Goal: Task Accomplishment & Management: Use online tool/utility

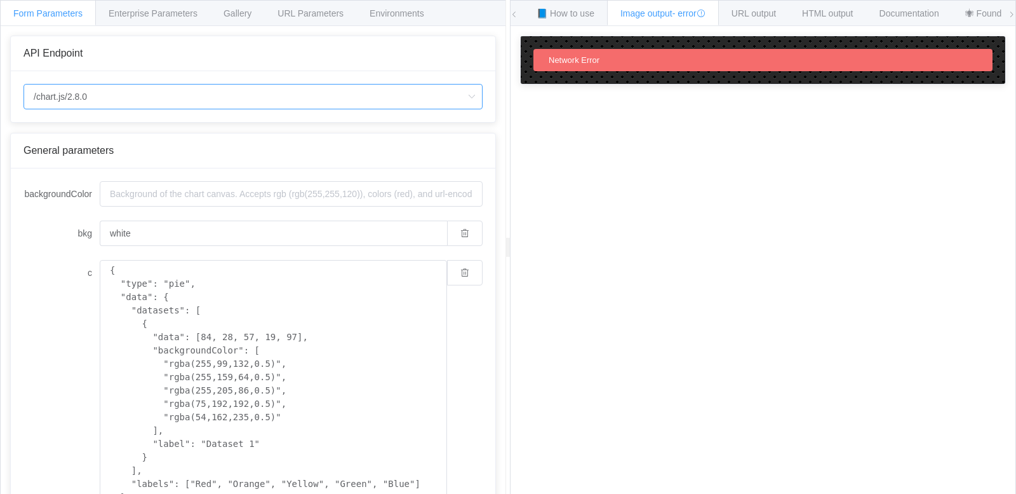
click at [101, 97] on input "/chart.js/2.8.0" at bounding box center [253, 96] width 459 height 25
click at [102, 97] on input "/chart.js/2.8.0" at bounding box center [253, 96] width 459 height 25
click at [103, 98] on input "/chart.js/2.8.0" at bounding box center [253, 96] width 459 height 25
click at [67, 131] on li "/chart" at bounding box center [253, 132] width 458 height 22
type input "/chart"
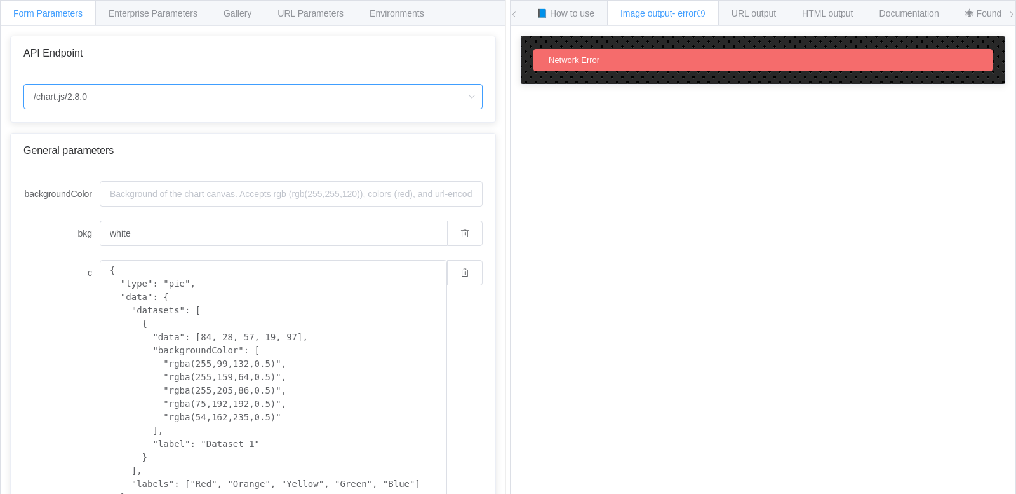
type input "20"
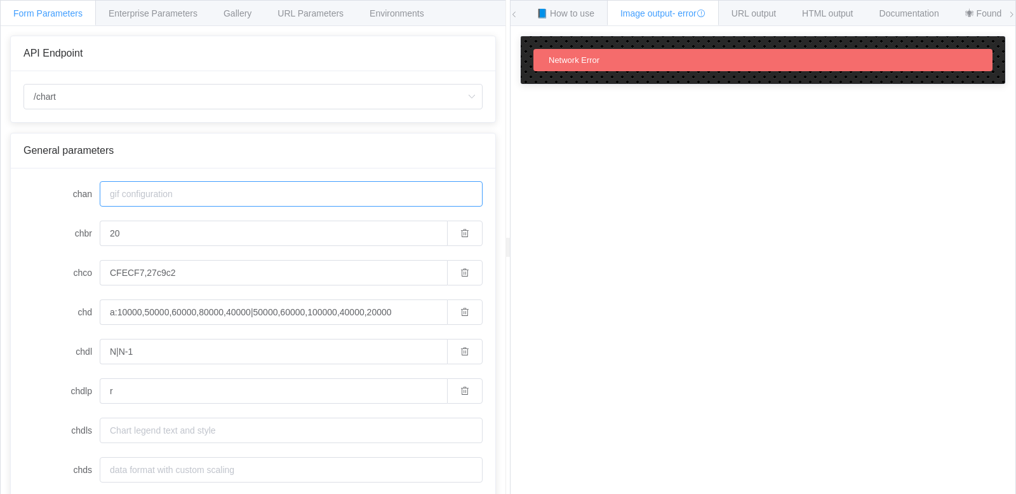
click at [142, 198] on input "chan" at bounding box center [291, 193] width 383 height 25
paste input "=IMAGE("[URL][DOMAIN_NAME]"&ENCODEURL(B1&"|"&B2))"
type input "=IMAGE("[URL][DOMAIN_NAME]"&ENCODEURL(B1&"|"&B2))"
click at [135, 310] on input "a:10000,50000,60000,80000,40000|50000,60000,100000,40000,20000" at bounding box center [273, 311] width 347 height 25
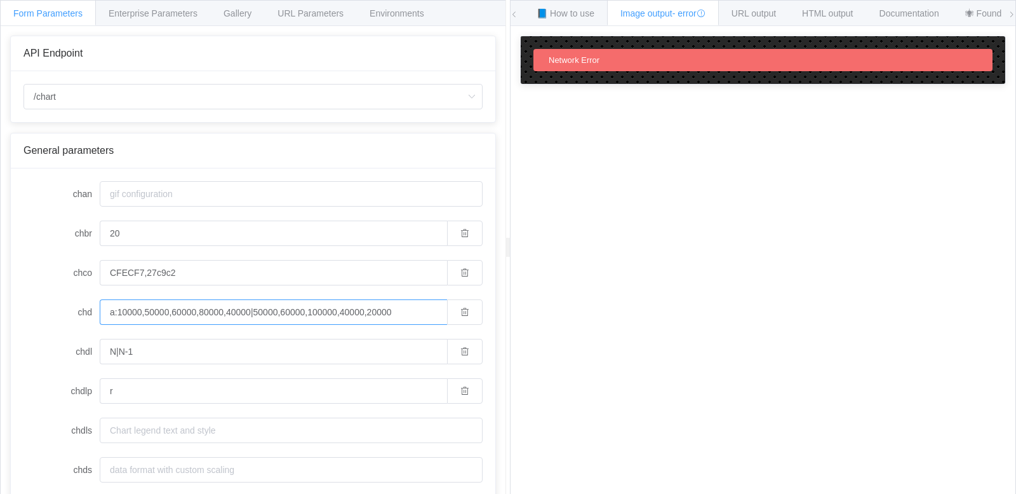
paste input "=IMAGE("[URL][DOMAIN_NAME]"&ENCODEURL(B1&"|"&B2))"
type input "=IMAGE("[URL][DOMAIN_NAME]"&ENCODEURL(B1&"|"&B2))"
click at [181, 15] on span "Enterprise Parameters" at bounding box center [153, 13] width 89 height 10
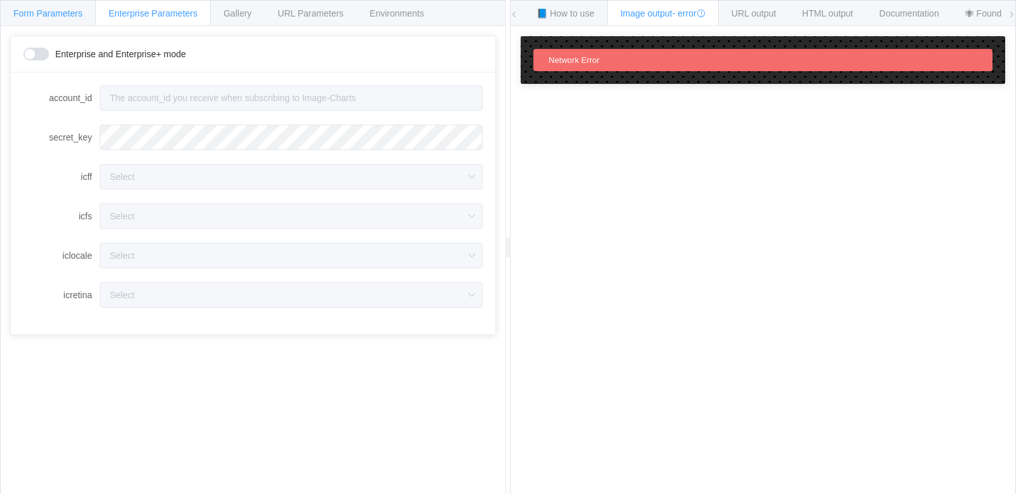
click at [66, 16] on span "Form Parameters" at bounding box center [47, 13] width 69 height 10
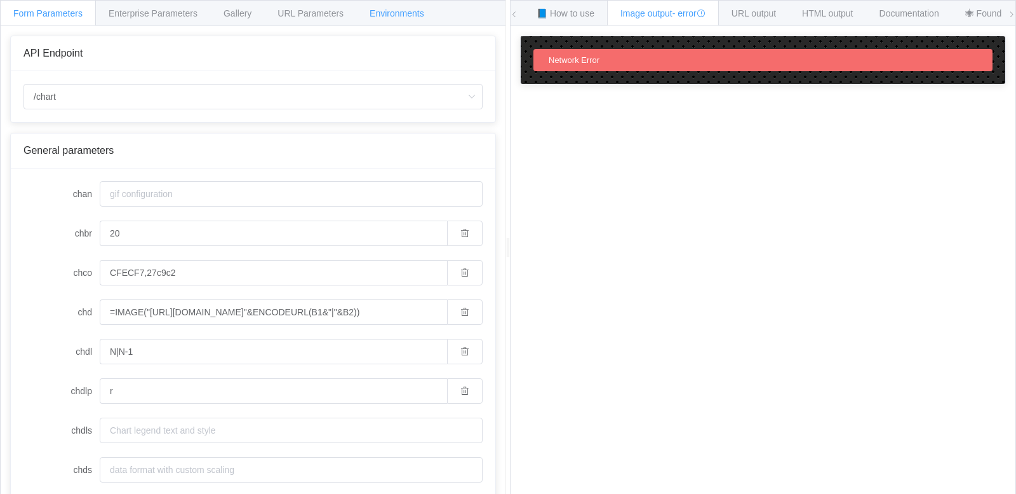
click at [397, 15] on span "Environments" at bounding box center [397, 13] width 55 height 10
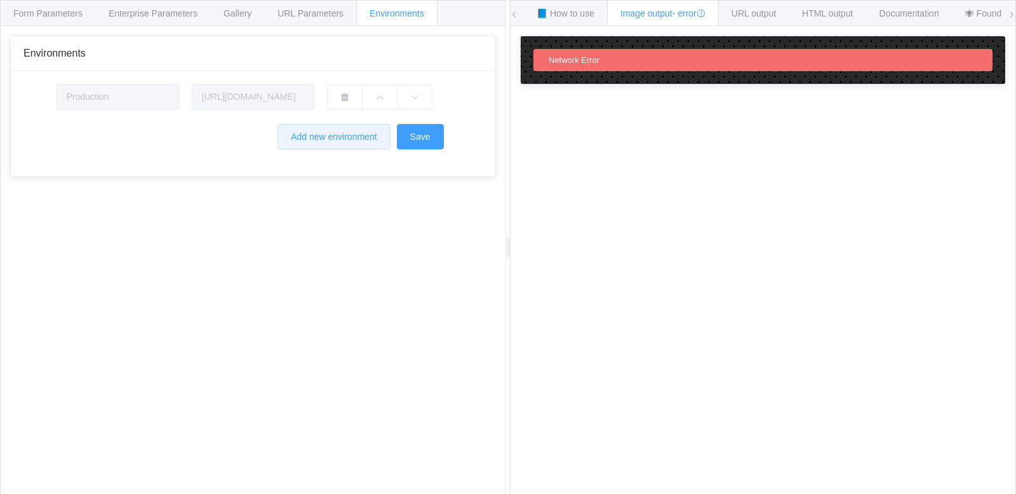
click at [328, 142] on button "Add new environment" at bounding box center [334, 136] width 112 height 25
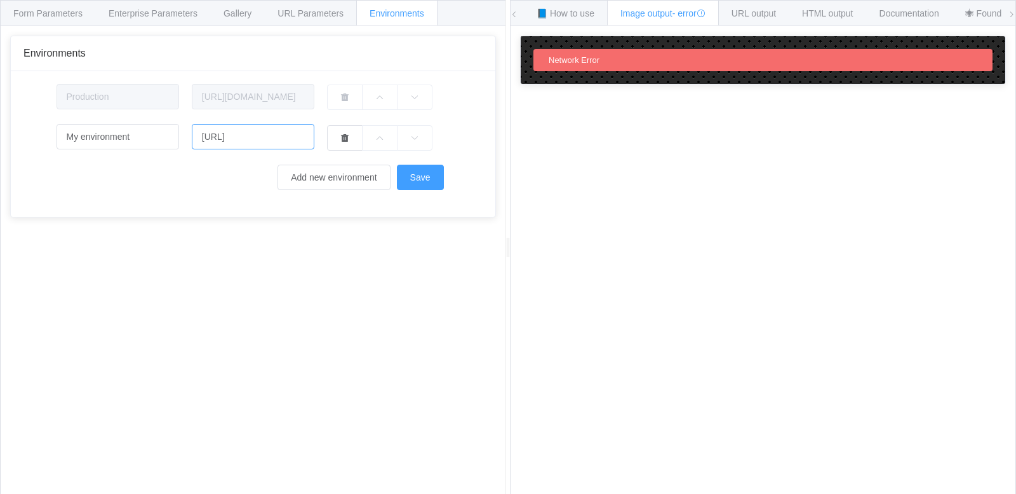
click at [218, 140] on input "[URL]" at bounding box center [253, 136] width 123 height 25
drag, startPoint x: 302, startPoint y: 137, endPoint x: 187, endPoint y: 137, distance: 115.6
click at [187, 137] on div "[URL]" at bounding box center [252, 137] width 135 height 26
click at [411, 184] on button "Save" at bounding box center [420, 177] width 47 height 25
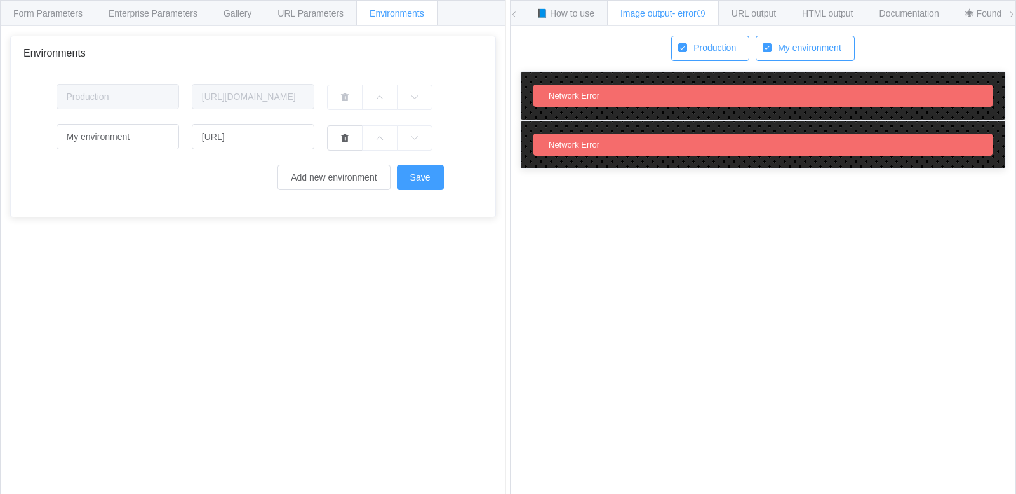
click at [824, 42] on span "My environment" at bounding box center [807, 48] width 70 height 12
click at [772, 43] on input "My environment" at bounding box center [772, 43] width 0 height 0
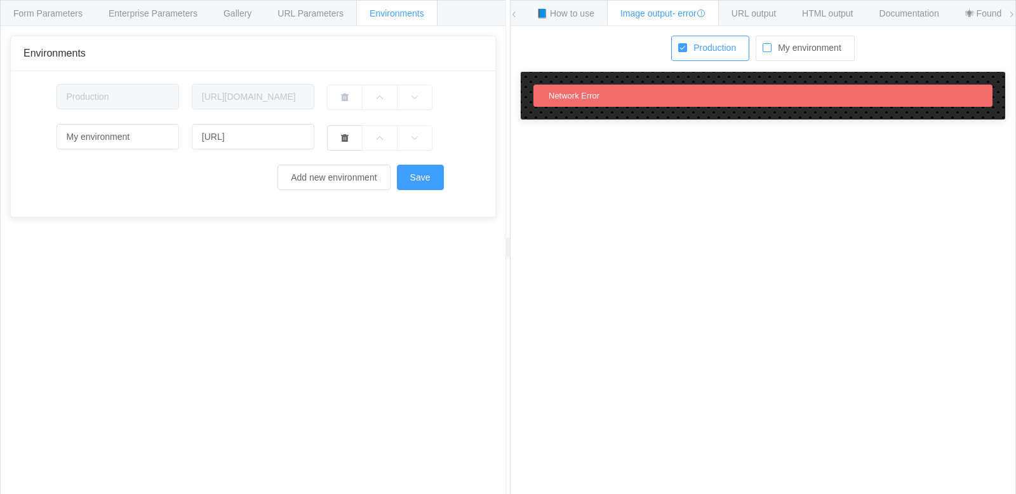
click at [823, 46] on span "My environment" at bounding box center [807, 48] width 70 height 12
click at [772, 43] on input "My environment" at bounding box center [772, 43] width 0 height 0
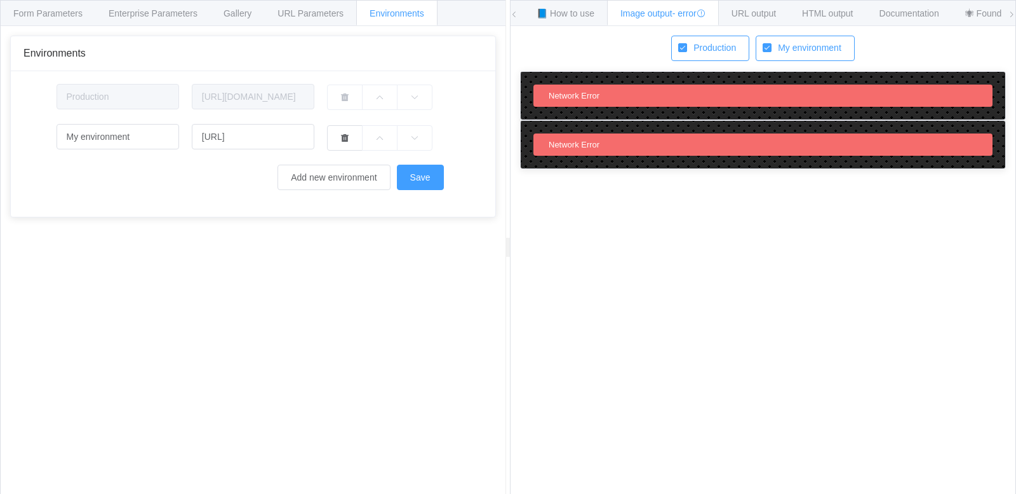
click at [817, 48] on span "My environment" at bounding box center [807, 48] width 70 height 12
click at [772, 43] on input "My environment" at bounding box center [772, 43] width 0 height 0
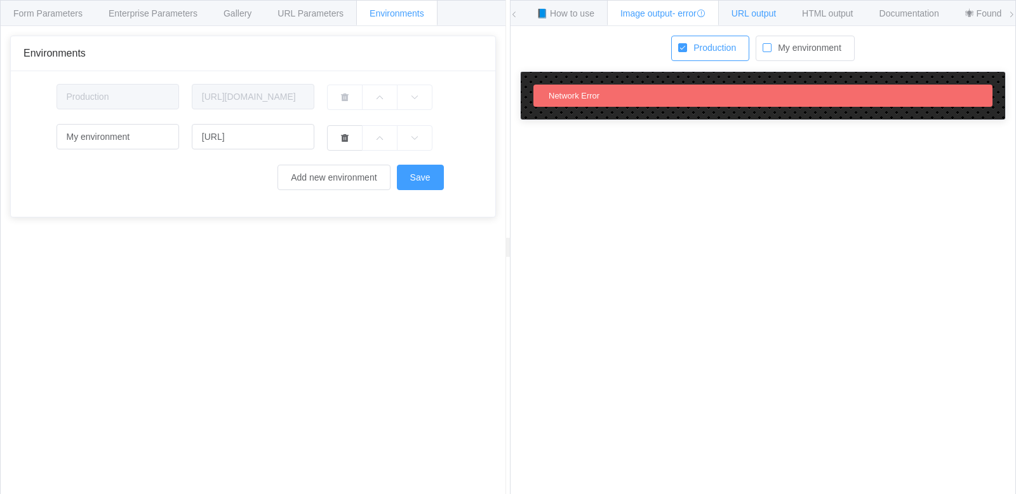
click at [762, 16] on span "URL output" at bounding box center [754, 13] width 44 height 10
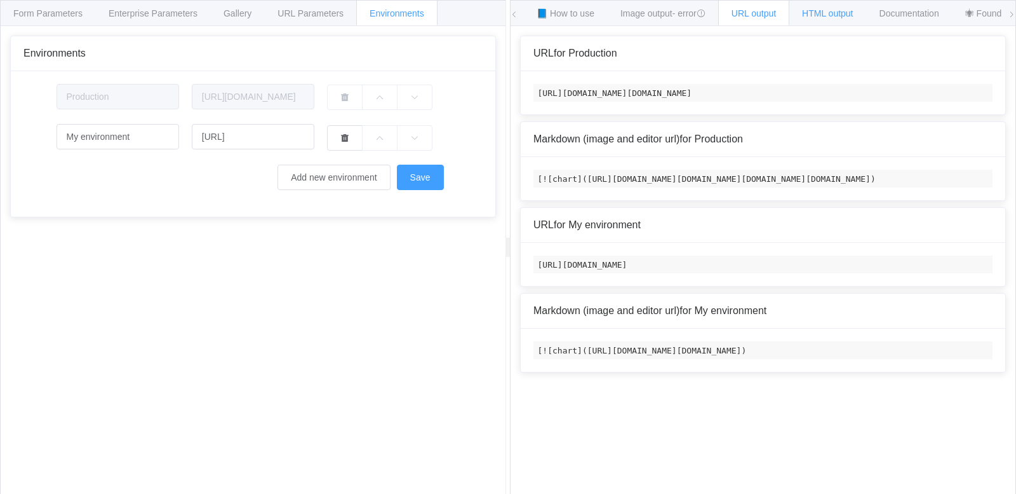
click at [820, 10] on span "HTML output" at bounding box center [827, 13] width 51 height 10
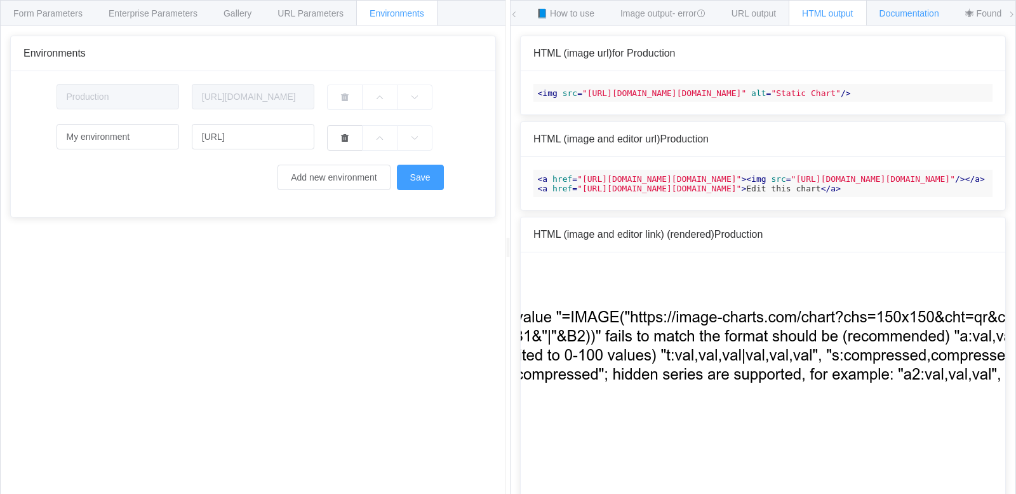
click at [907, 15] on span "Documentation" at bounding box center [910, 13] width 60 height 10
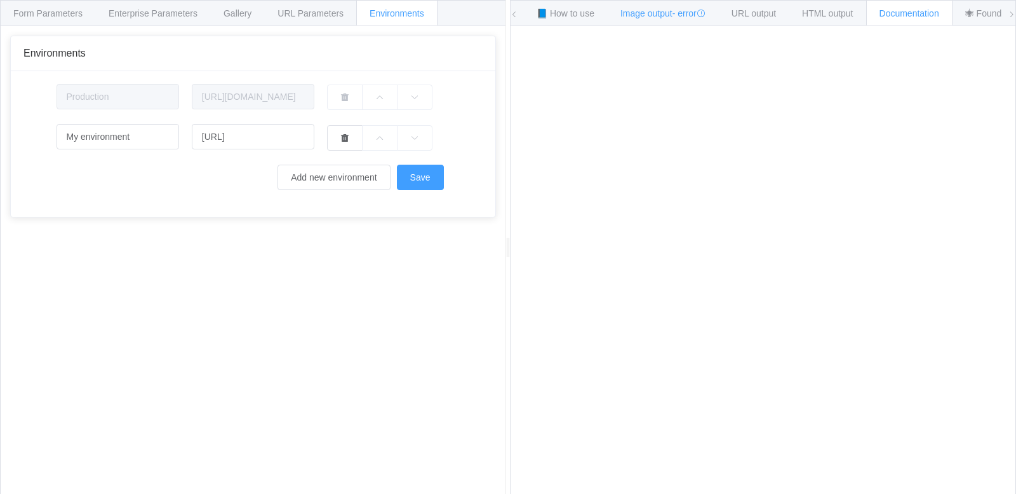
click at [671, 15] on span "Image output - error" at bounding box center [663, 13] width 85 height 10
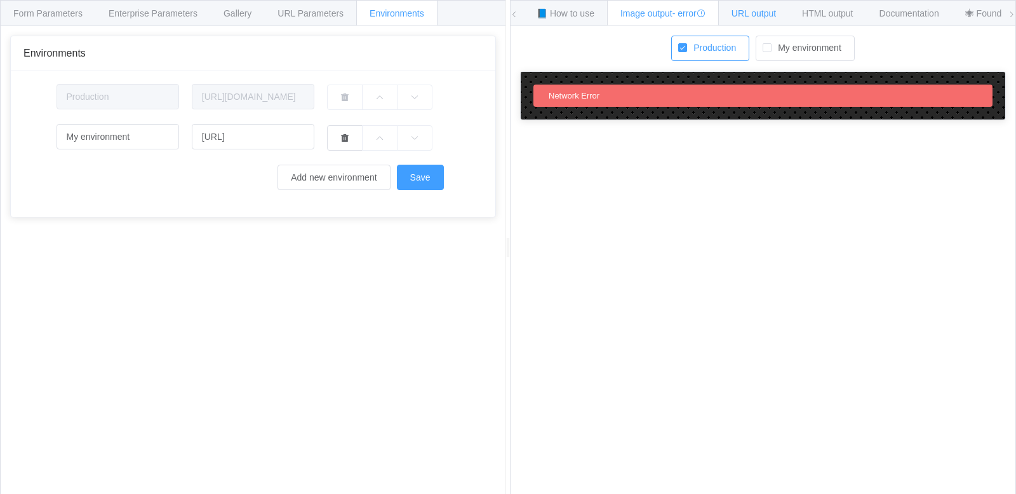
click at [732, 11] on div "URL output" at bounding box center [753, 12] width 71 height 25
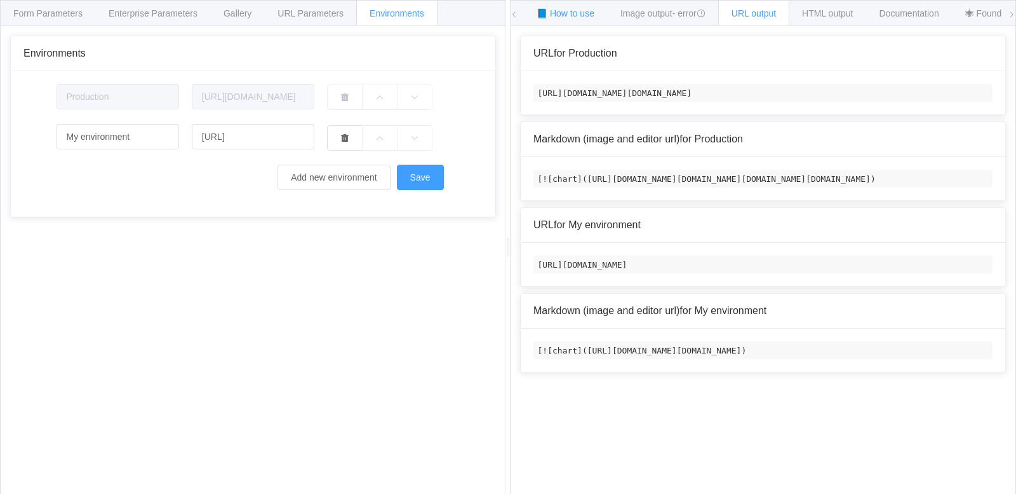
click at [559, 6] on div "📘 How to use" at bounding box center [565, 12] width 84 height 25
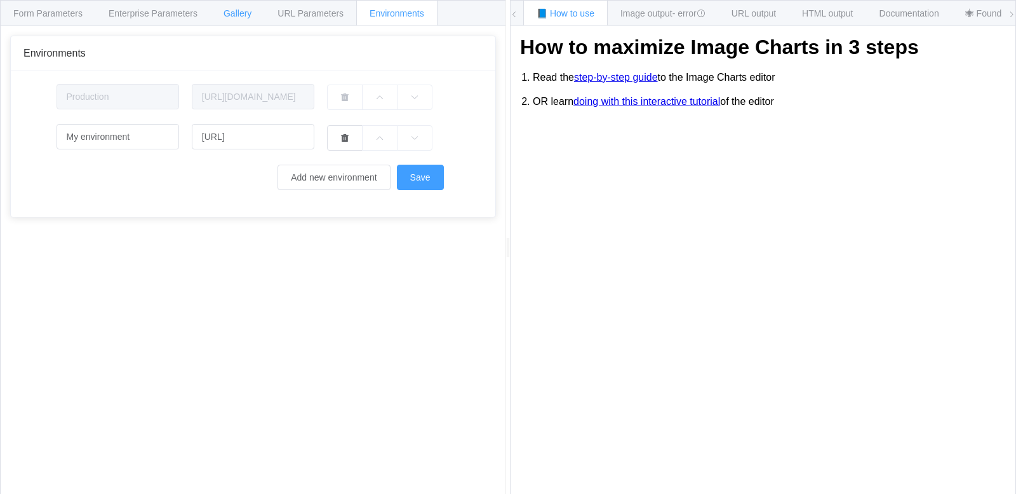
click at [253, 16] on div "Gallery" at bounding box center [237, 12] width 55 height 25
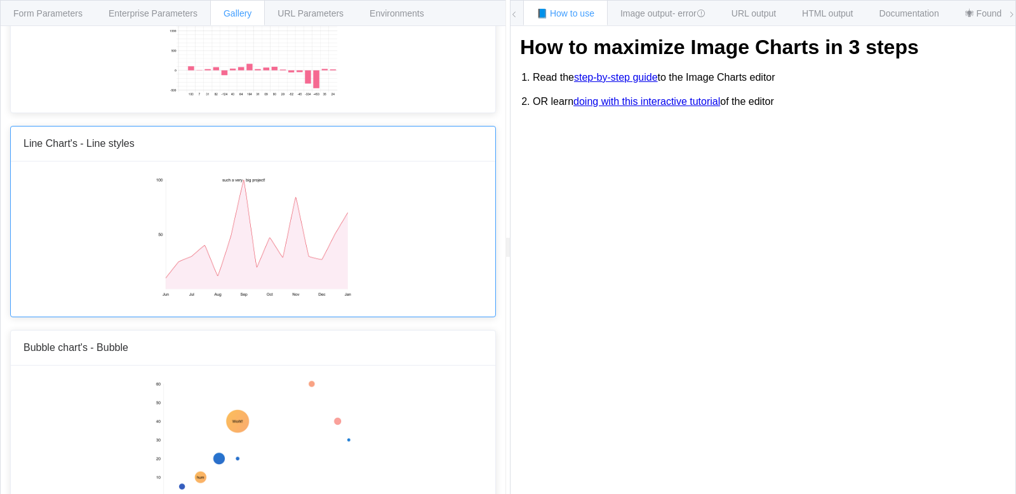
scroll to position [1207, 0]
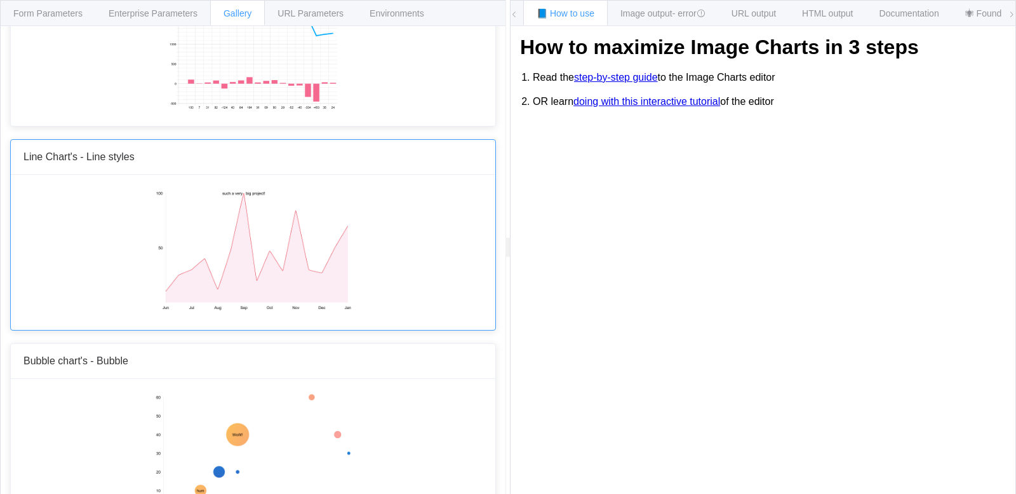
click at [217, 218] on img at bounding box center [253, 250] width 198 height 127
click at [295, 252] on img at bounding box center [253, 250] width 198 height 127
drag, startPoint x: 295, startPoint y: 250, endPoint x: 298, endPoint y: 241, distance: 9.2
click at [295, 250] on img at bounding box center [253, 250] width 198 height 127
click at [657, 8] on span "Image output - 208ms" at bounding box center [663, 13] width 84 height 10
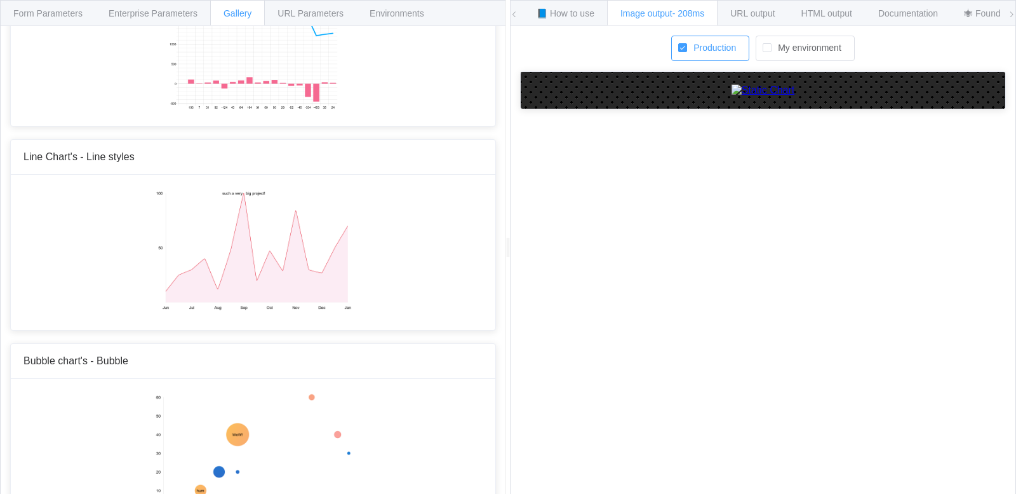
click at [819, 37] on label "My environment" at bounding box center [805, 48] width 99 height 25
click at [772, 43] on input "My environment" at bounding box center [772, 43] width 0 height 0
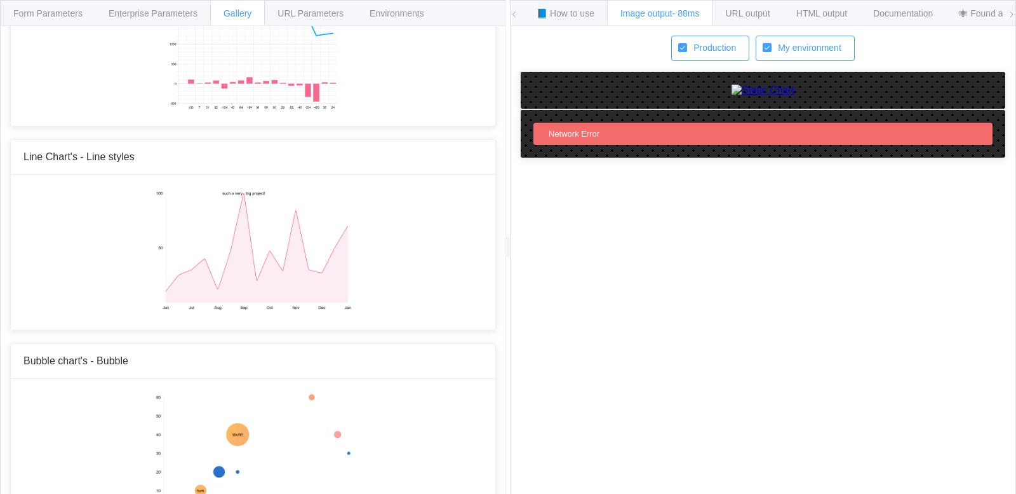
click at [762, 41] on label "My environment" at bounding box center [805, 48] width 99 height 25
click at [772, 43] on input "My environment" at bounding box center [772, 43] width 0 height 0
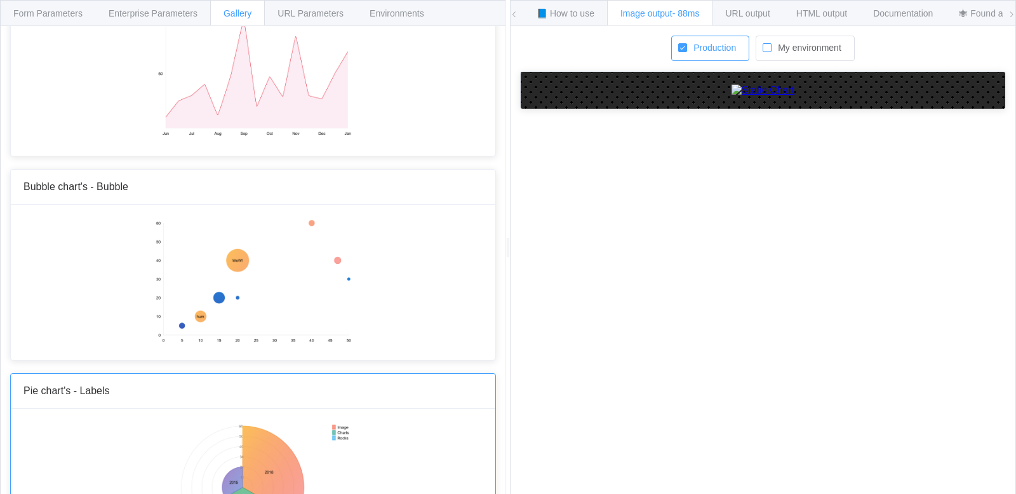
scroll to position [1628, 0]
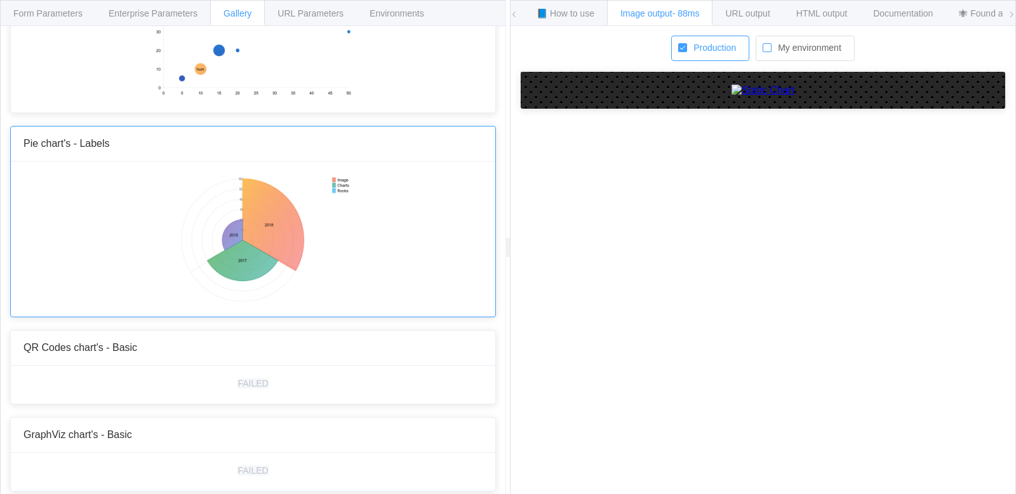
click at [269, 219] on img at bounding box center [253, 237] width 198 height 127
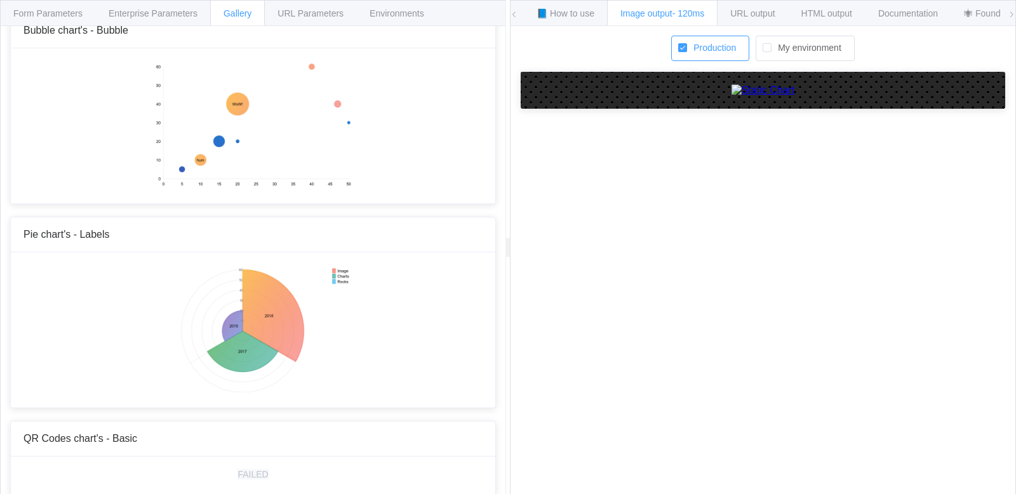
scroll to position [1628, 0]
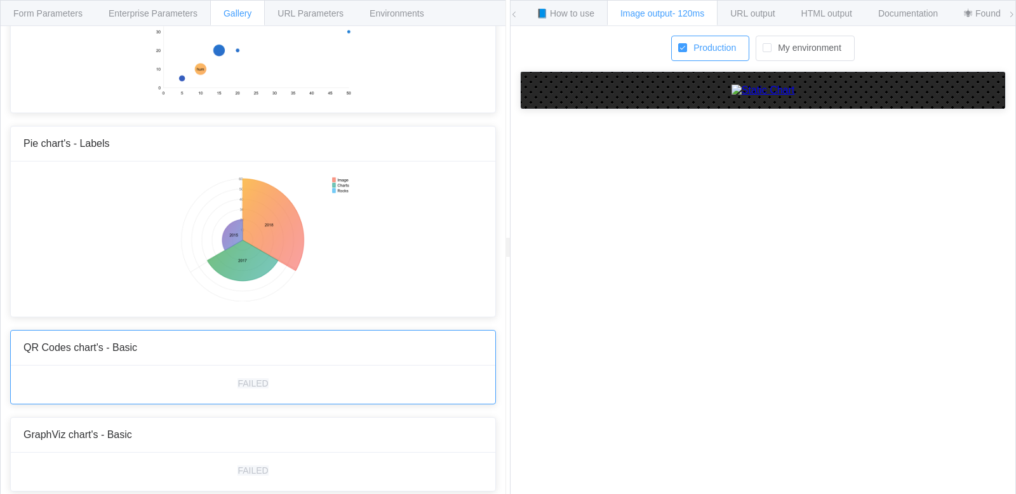
click at [147, 360] on div "QR Codes chart's - Basic" at bounding box center [253, 347] width 485 height 35
click at [143, 336] on div "QR Codes chart's - Basic" at bounding box center [253, 347] width 485 height 35
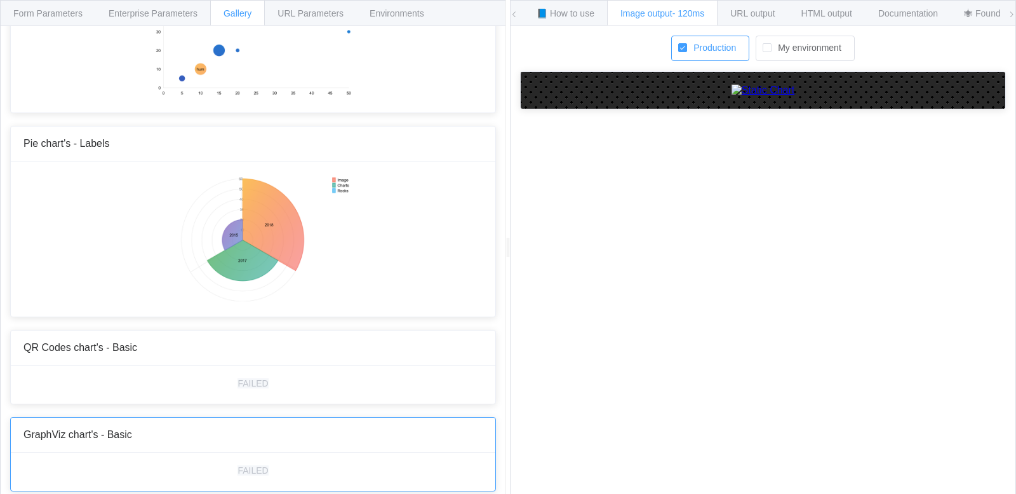
click at [99, 435] on span "GraphViz chart's - Basic" at bounding box center [78, 434] width 109 height 11
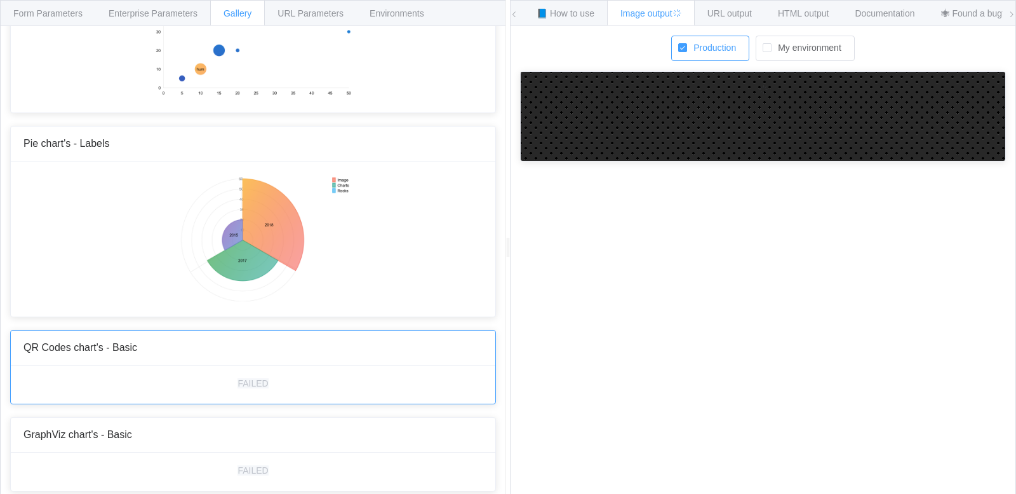
click at [109, 358] on div "QR Codes chart's - Basic" at bounding box center [253, 347] width 485 height 35
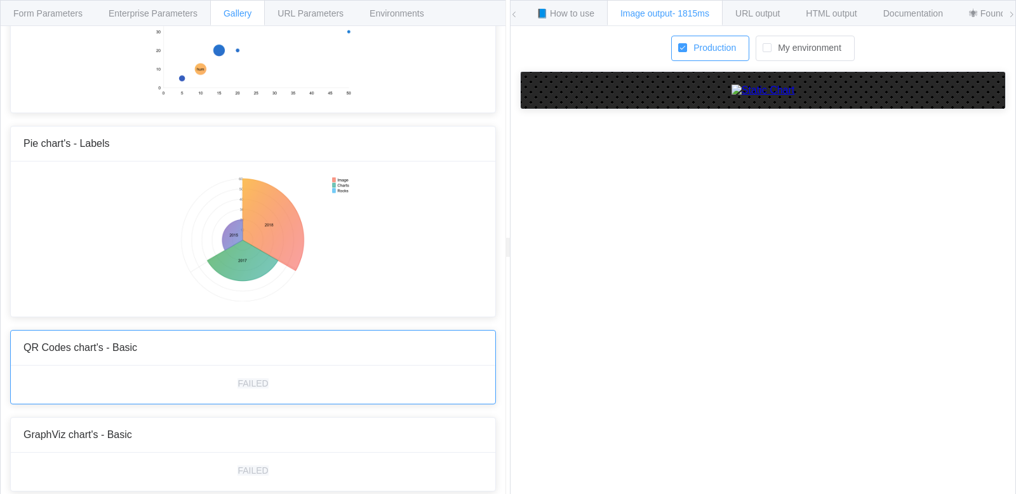
click at [109, 358] on div "QR Codes chart's - Basic" at bounding box center [253, 347] width 485 height 35
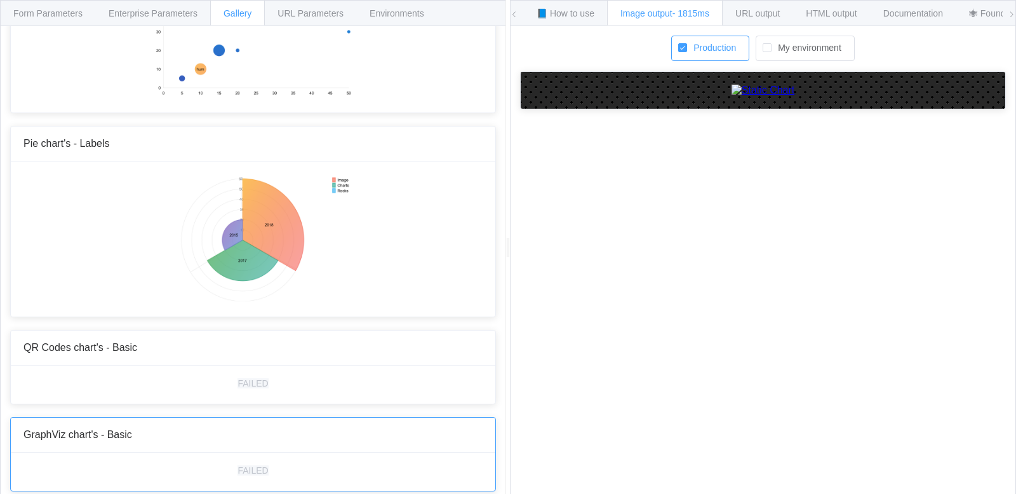
click at [103, 432] on span "GraphViz chart's - Basic" at bounding box center [78, 434] width 109 height 11
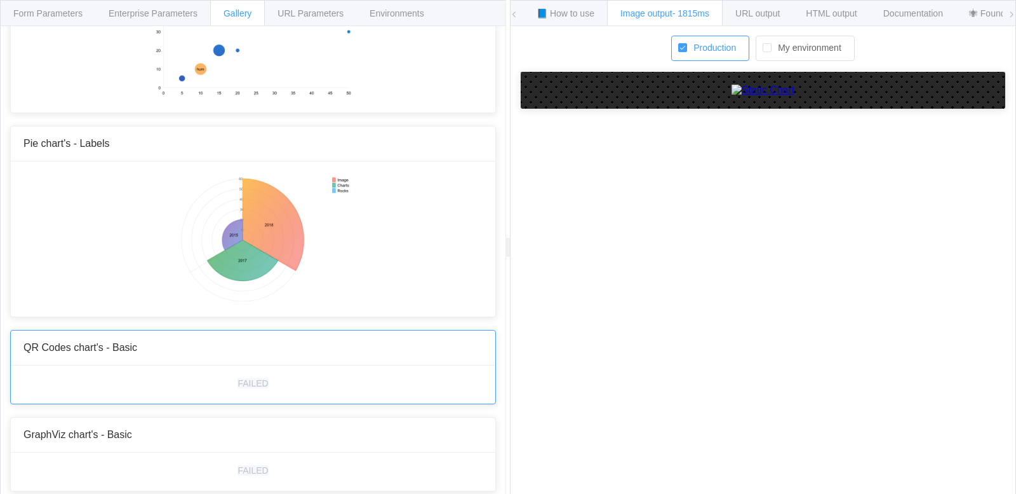
click at [102, 364] on div "QR Codes chart's - Basic" at bounding box center [253, 347] width 485 height 35
click at [307, 12] on span "URL Parameters" at bounding box center [311, 13] width 66 height 10
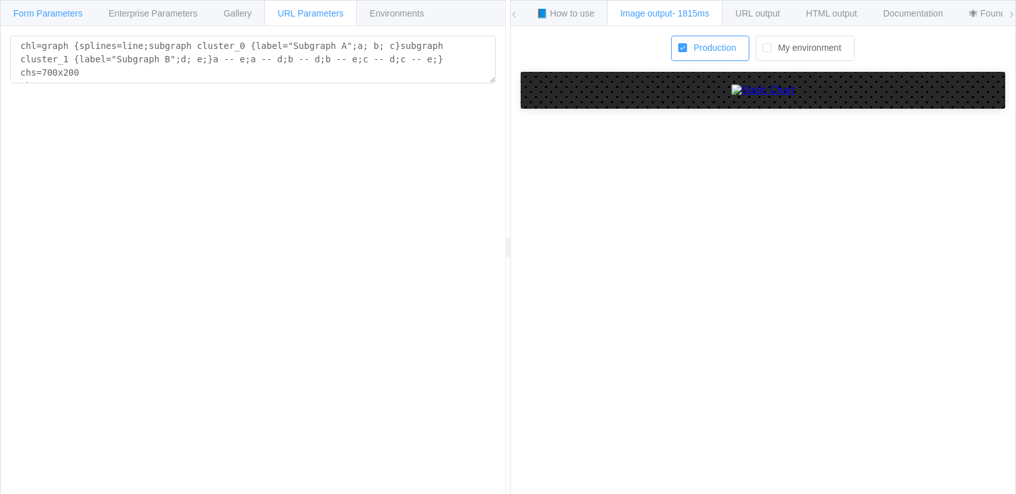
click at [63, 13] on span "Form Parameters" at bounding box center [47, 13] width 69 height 10
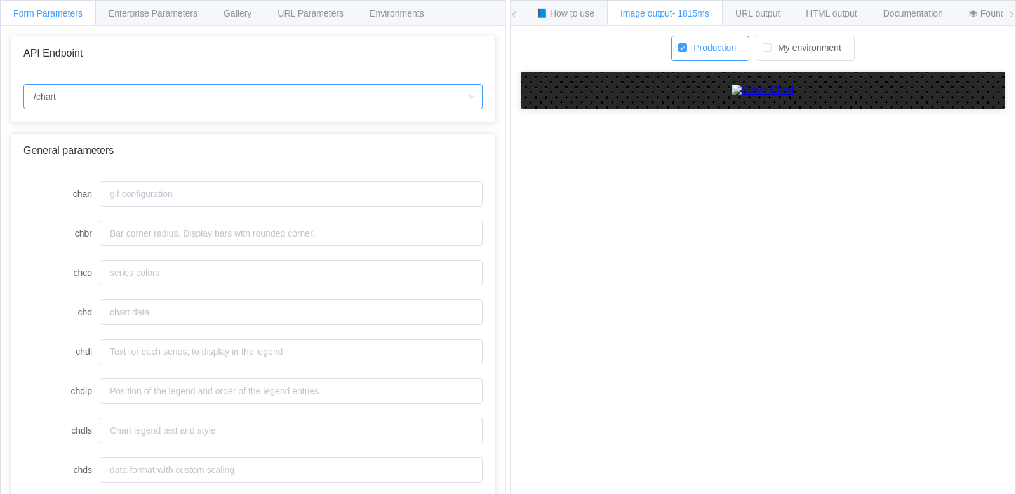
click at [94, 97] on input "/chart" at bounding box center [253, 96] width 459 height 25
click at [75, 153] on span "/chart.js/2.8.0" at bounding box center [63, 154] width 53 height 10
type input "/chart.js/2.8.0"
type input "white"
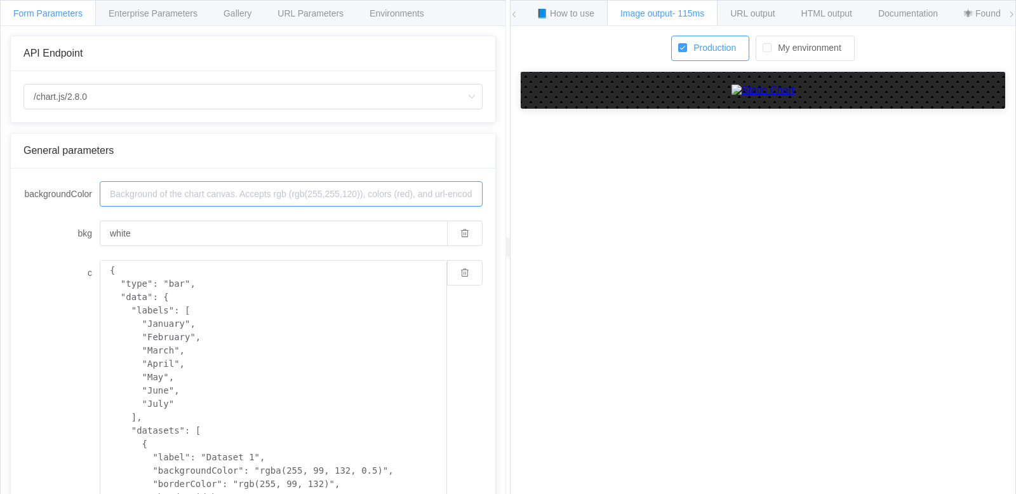
click at [142, 184] on input "backgroundColor" at bounding box center [291, 193] width 383 height 25
click at [147, 194] on input "backgroundColor" at bounding box center [291, 193] width 383 height 25
click at [148, 194] on input "backgroundColor" at bounding box center [291, 193] width 383 height 25
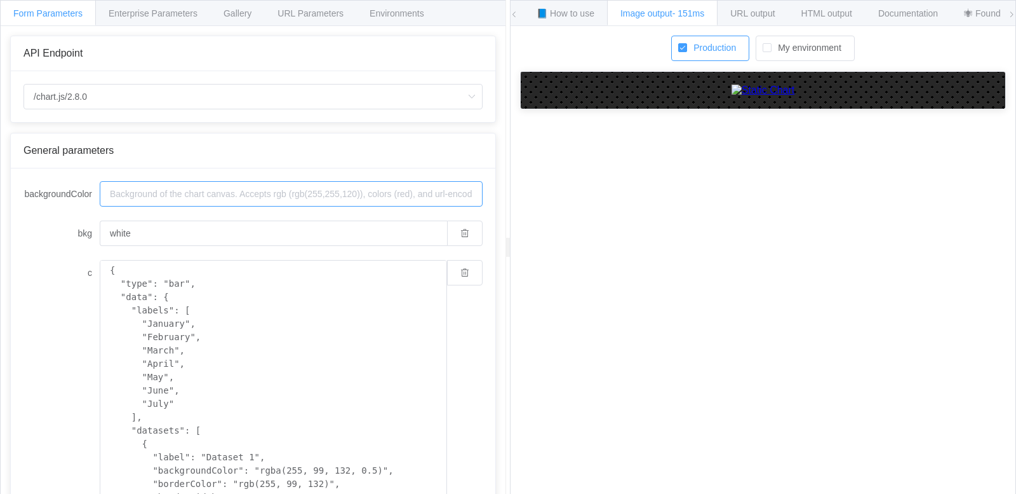
click at [148, 194] on input "backgroundColor" at bounding box center [291, 193] width 383 height 25
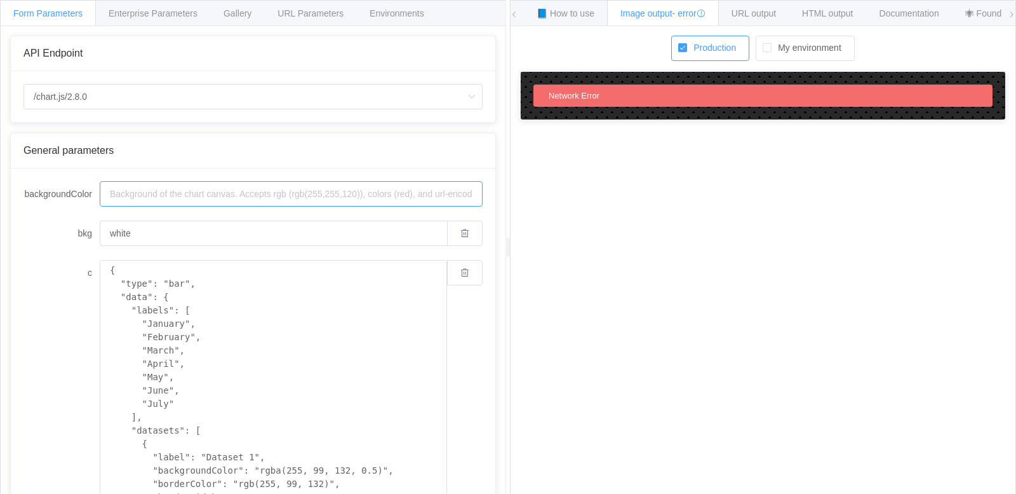
click at [150, 188] on input "backgroundColor" at bounding box center [291, 193] width 383 height 25
click at [184, 188] on input "backgroundColor" at bounding box center [291, 193] width 383 height 25
click at [460, 229] on icon "button" at bounding box center [464, 233] width 9 height 9
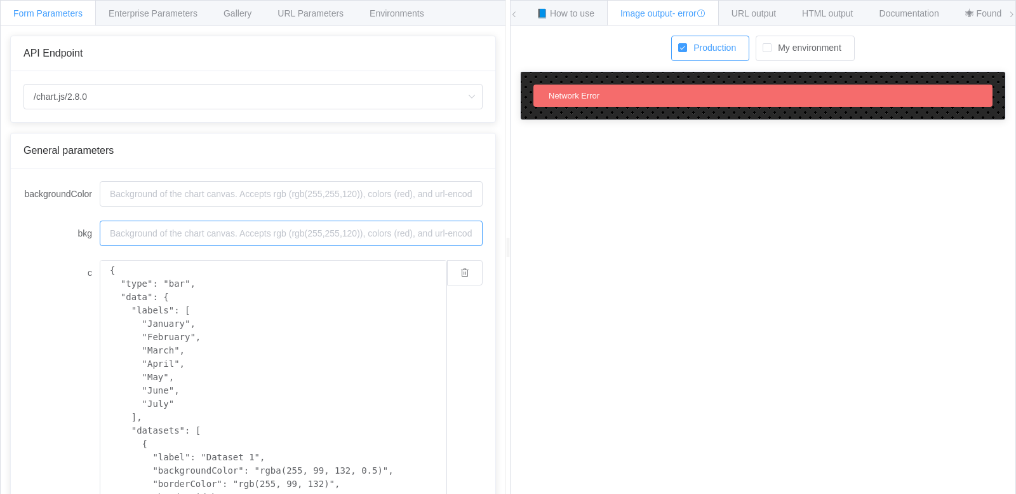
click at [312, 236] on input "bkg" at bounding box center [291, 232] width 383 height 25
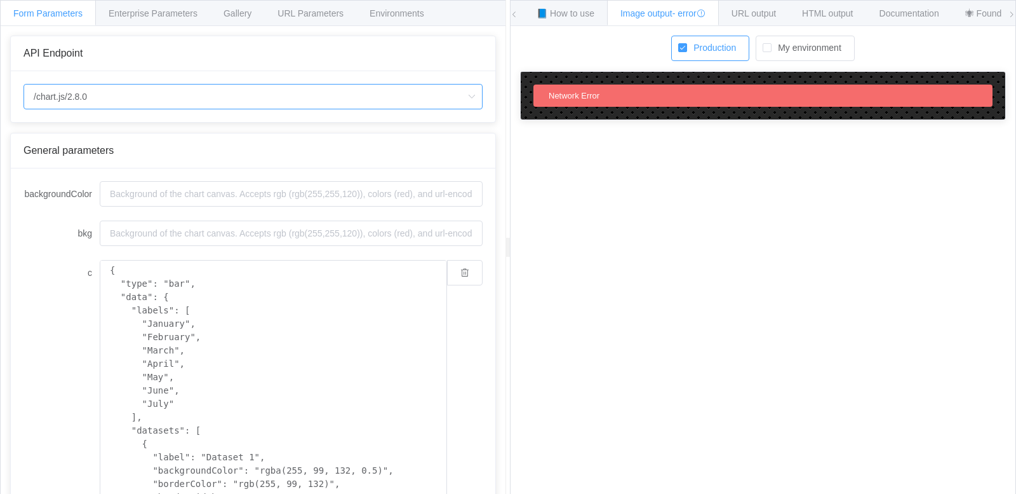
click at [64, 103] on input "/chart.js/2.8.0" at bounding box center [253, 96] width 459 height 25
click at [69, 125] on li "/chart" at bounding box center [253, 132] width 458 height 22
type input "/chart"
type input "20"
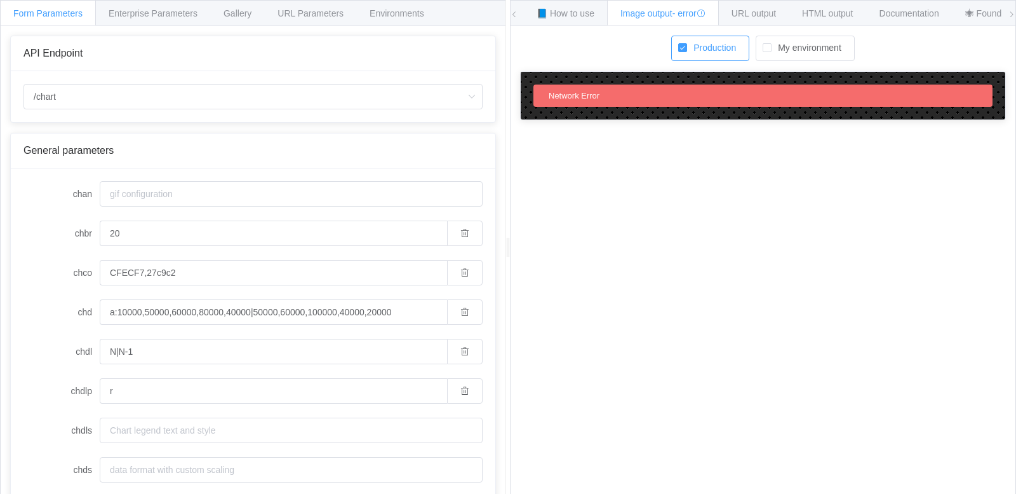
click at [779, 44] on span "My environment" at bounding box center [807, 48] width 70 height 12
click at [772, 43] on input "My environment" at bounding box center [772, 43] width 0 height 0
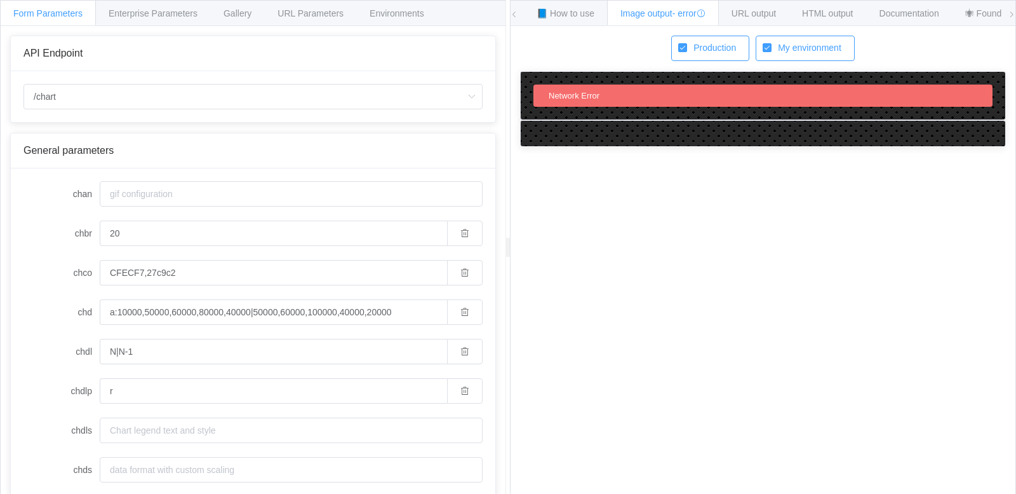
click at [779, 44] on span "My environment" at bounding box center [807, 48] width 70 height 12
click at [772, 43] on input "My environment" at bounding box center [772, 43] width 0 height 0
